Goal: Task Accomplishment & Management: Use online tool/utility

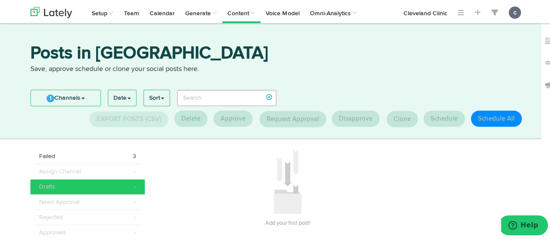
click at [433, 106] on div "1 Channels Select All Cleveland Clinic Cleveland Clinic in Your Community Cleve…" at bounding box center [278, 105] width 509 height 42
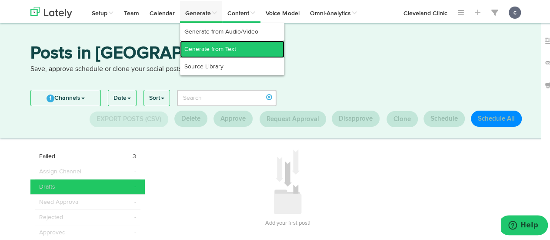
click at [216, 49] on link "Generate from Text" at bounding box center [232, 47] width 104 height 17
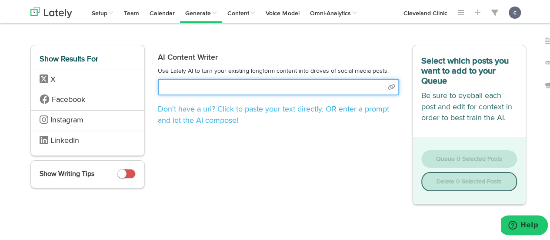
click at [217, 83] on input "text" at bounding box center [278, 85] width 241 height 17
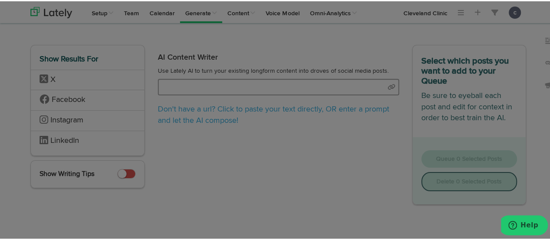
paste input "[URL][DOMAIN_NAME]"
type input "[URL][DOMAIN_NAME]"
select select "natural"
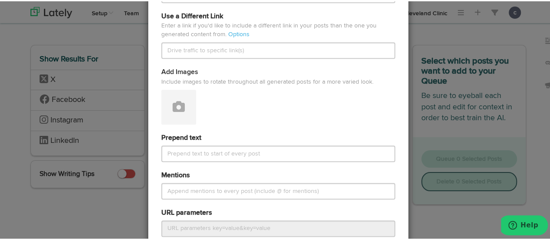
scroll to position [442, 0]
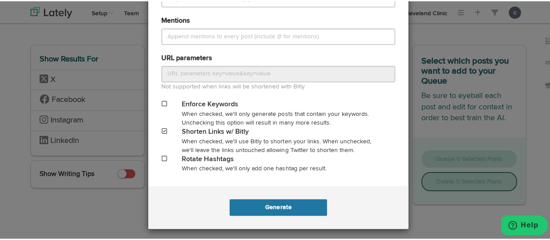
type input "[URL][DOMAIN_NAME]"
click at [270, 203] on button "Generate" at bounding box center [278, 205] width 97 height 17
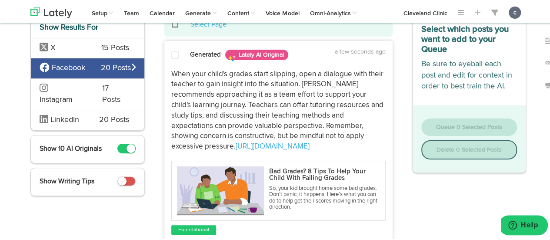
scroll to position [104, 0]
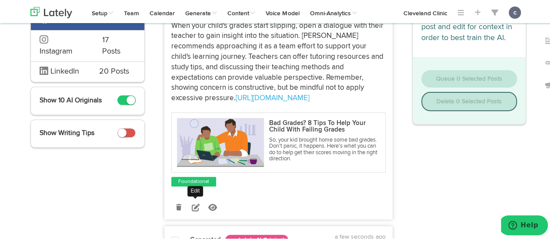
click at [194, 207] on icon at bounding box center [196, 206] width 8 height 8
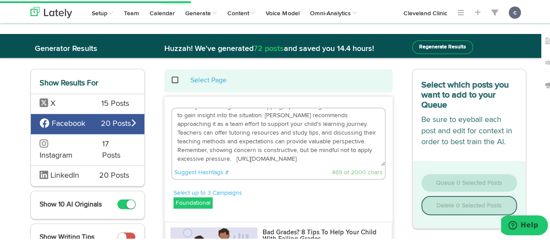
scroll to position [0, 0]
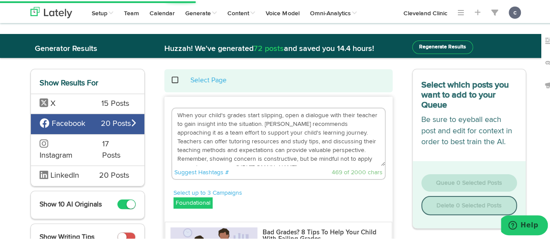
drag, startPoint x: 228, startPoint y: 157, endPoint x: 178, endPoint y: 96, distance: 78.8
click at [178, 96] on div "When your child's grades start slipping, open a dialogue with their teacher to …" at bounding box center [278, 240] width 228 height 291
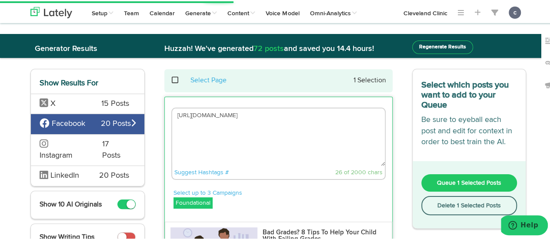
paste textarea "Asking questions, creating routines and setting schedules can help get students…"
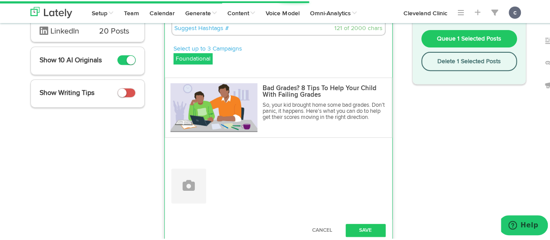
scroll to position [148, 0]
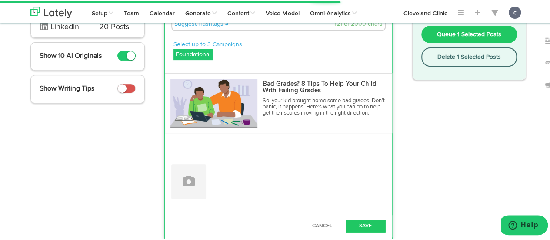
type textarea "Asking questions, creating routines and setting schedules can help get students…"
click at [356, 217] on div "Cancel Save" at bounding box center [278, 224] width 227 height 22
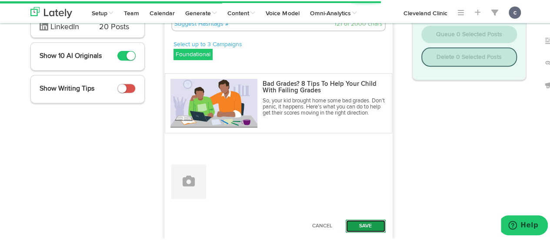
click at [359, 222] on button "Save" at bounding box center [366, 224] width 40 height 13
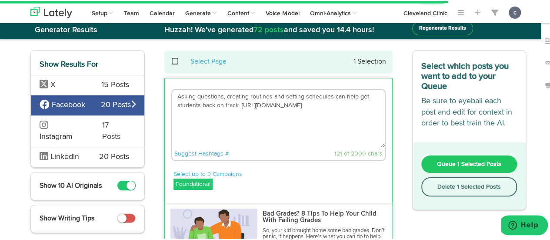
scroll to position [18, 0]
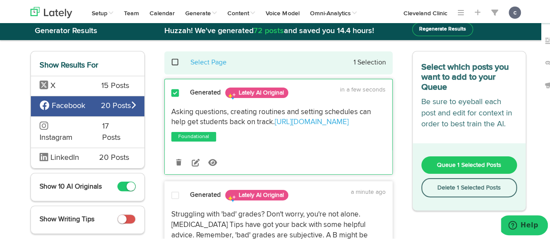
click at [464, 164] on span "Queue 1 Selected Posts" at bounding box center [469, 163] width 64 height 6
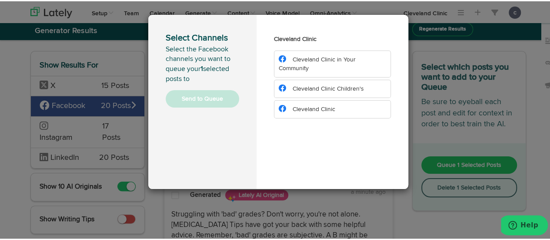
click at [298, 91] on li "Cleveland Clinic Children's" at bounding box center [332, 87] width 117 height 18
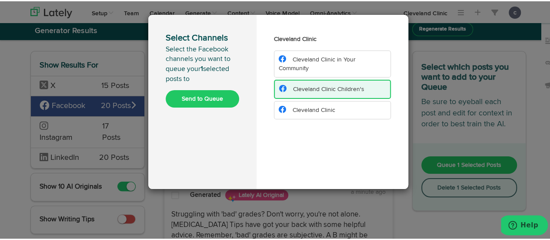
click at [217, 97] on button "Send to Queue" at bounding box center [202, 97] width 73 height 17
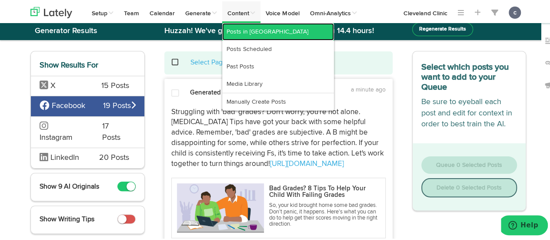
click at [256, 30] on link "Posts in [GEOGRAPHIC_DATA]" at bounding box center [278, 30] width 112 height 17
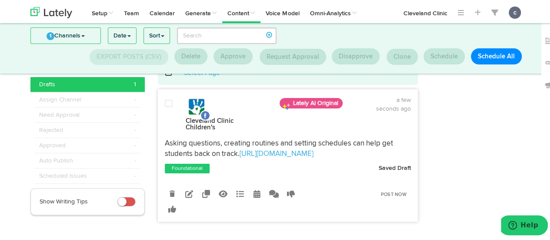
scroll to position [31, 0]
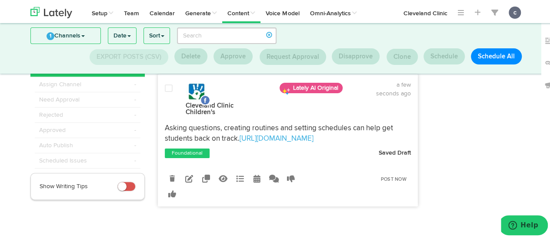
scroll to position [31, 0]
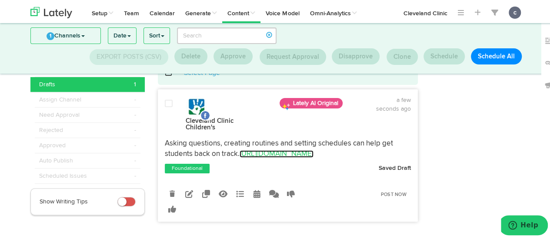
click at [268, 149] on link "[URL][DOMAIN_NAME]" at bounding box center [277, 152] width 74 height 7
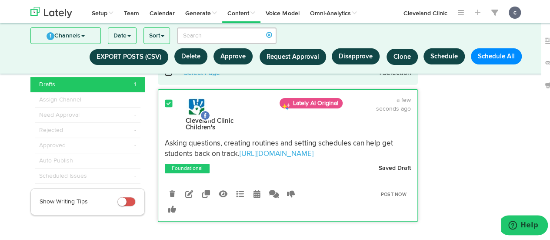
click at [194, 138] on p "Asking questions, creating routines and setting schedules can help get students…" at bounding box center [288, 147] width 246 height 21
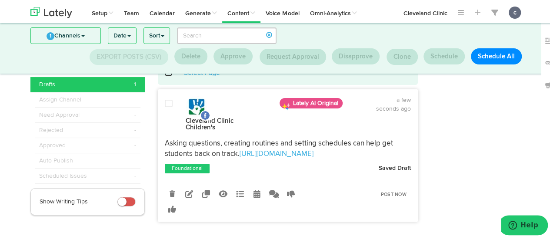
drag, startPoint x: 160, startPoint y: 135, endPoint x: 169, endPoint y: 143, distance: 12.0
click at [169, 143] on div "Asking questions, creating routines and setting schedules can help get students…" at bounding box center [287, 147] width 259 height 21
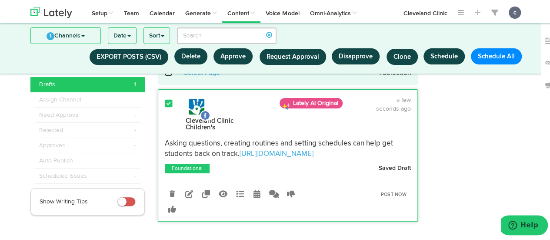
click at [211, 150] on p "Asking questions, creating routines and setting schedules can help get students…" at bounding box center [288, 147] width 246 height 21
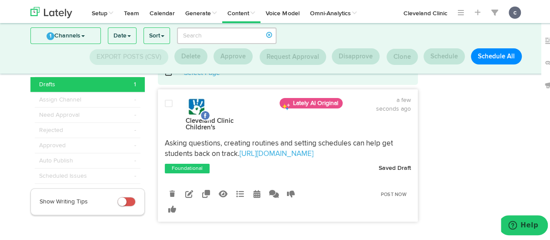
click at [165, 137] on p "Asking questions, creating routines and setting schedules can help get students…" at bounding box center [288, 147] width 246 height 21
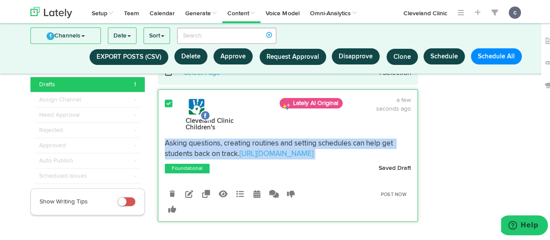
drag, startPoint x: 163, startPoint y: 137, endPoint x: 326, endPoint y: 145, distance: 162.4
click at [326, 145] on p "Asking questions, creating routines and setting schedules can help get students…" at bounding box center [288, 147] width 246 height 21
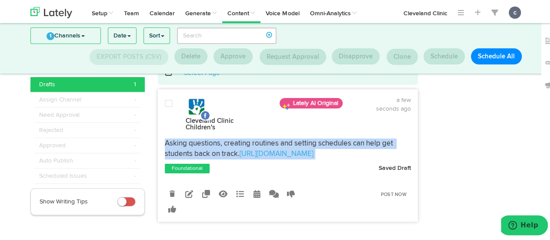
copy div "Asking questions, creating routines and setting schedules can help get students…"
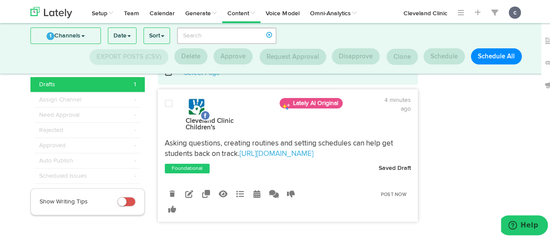
click at [443, 133] on div at bounding box center [478, 198] width 108 height 277
click at [253, 189] on icon at bounding box center [256, 192] width 7 height 8
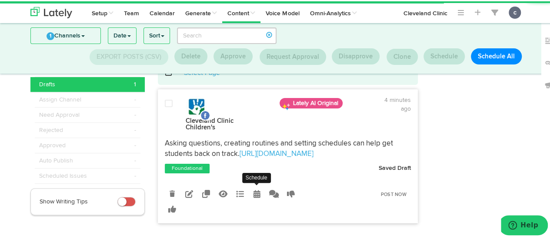
radio input "true"
select select "2"
select select "04"
select select "PM"
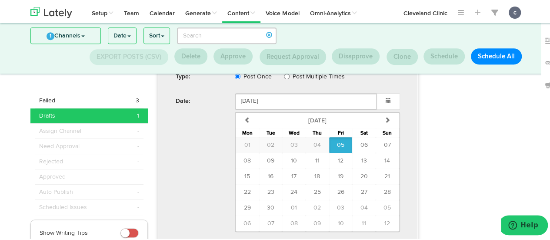
scroll to position [221, 0]
click at [242, 156] on button "08" at bounding box center [247, 158] width 23 height 16
type input "September 08 2025"
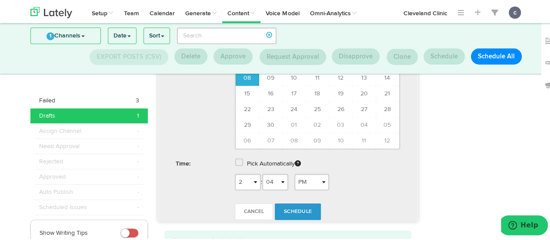
scroll to position [303, 0]
click at [247, 174] on select "1 2 3 4 5 6 7 8 9 10 11 12" at bounding box center [248, 180] width 26 height 17
select select "11"
click at [235, 172] on select "1 2 3 4 5 6 7 8 9 10 11 12" at bounding box center [248, 180] width 26 height 17
click at [316, 173] on select "AM PM" at bounding box center [311, 180] width 35 height 17
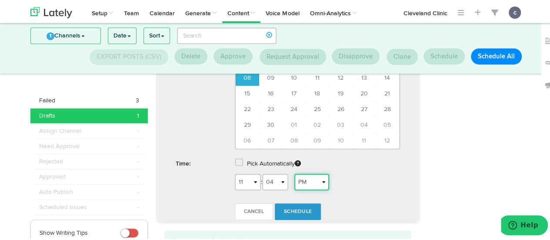
select select "AM"
click at [294, 172] on select "AM PM" at bounding box center [311, 180] width 35 height 17
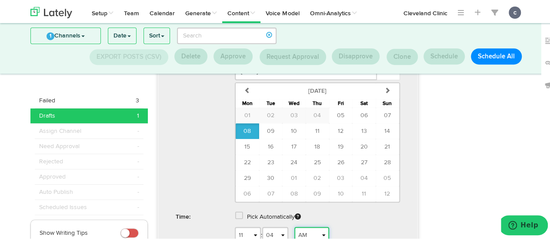
scroll to position [347, 0]
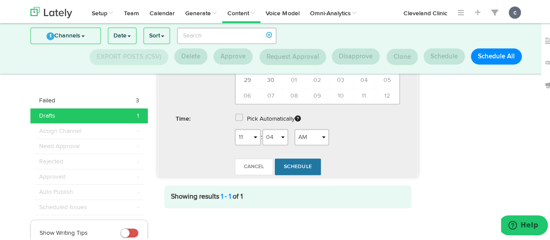
click at [310, 161] on link "Schedule" at bounding box center [298, 165] width 46 height 17
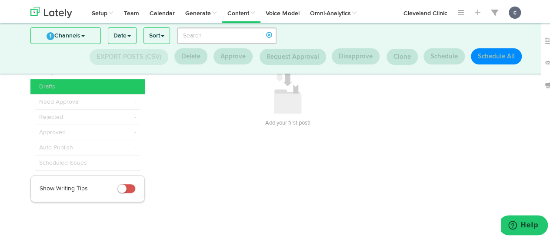
scroll to position [43, 0]
